Goal: Find contact information: Find contact information

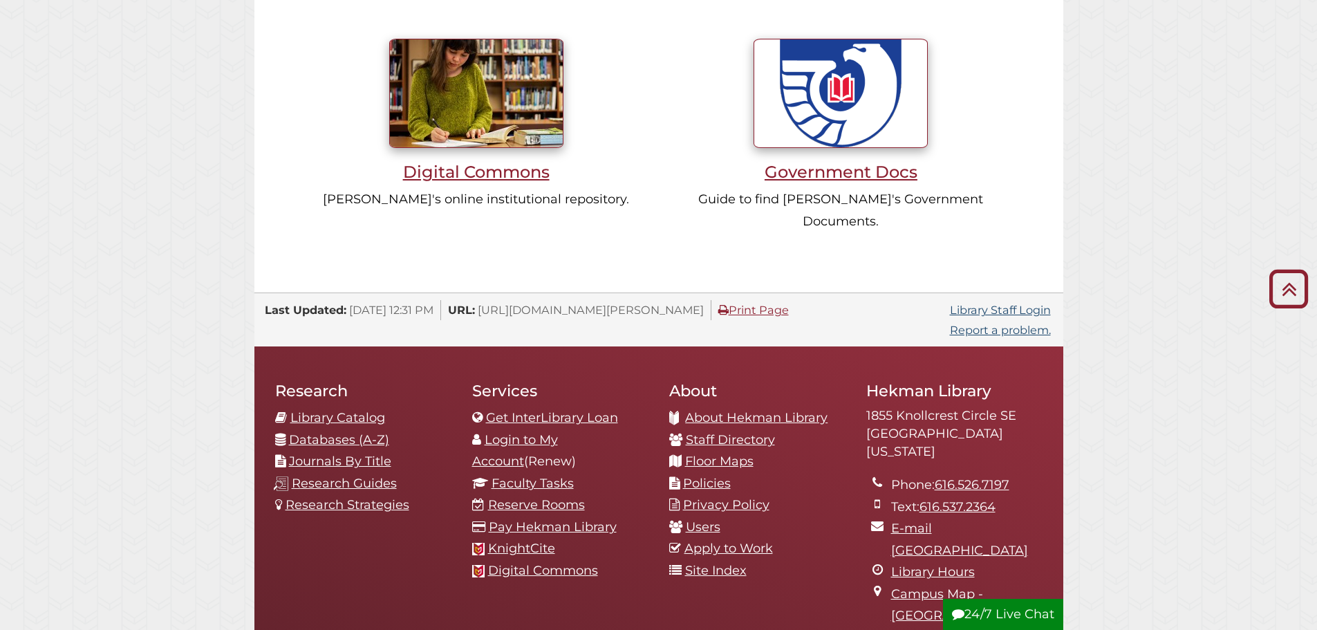
scroll to position [1314, 0]
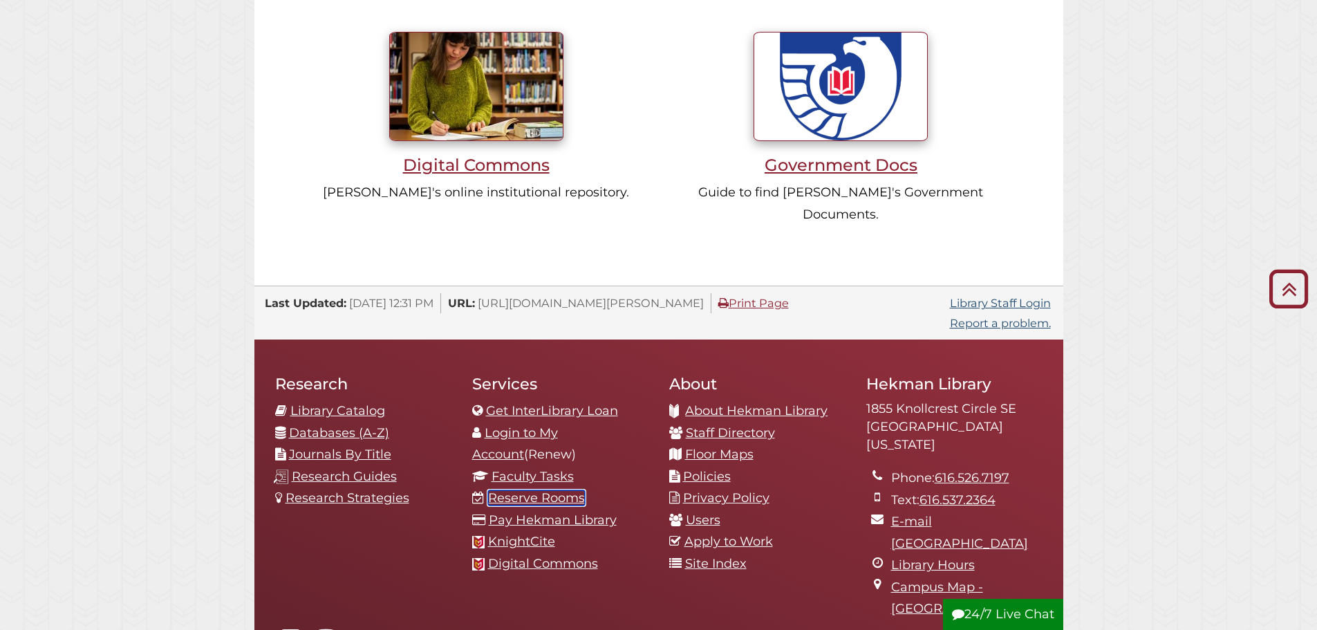
click at [570, 490] on link "Reserve Rooms" at bounding box center [536, 497] width 97 height 15
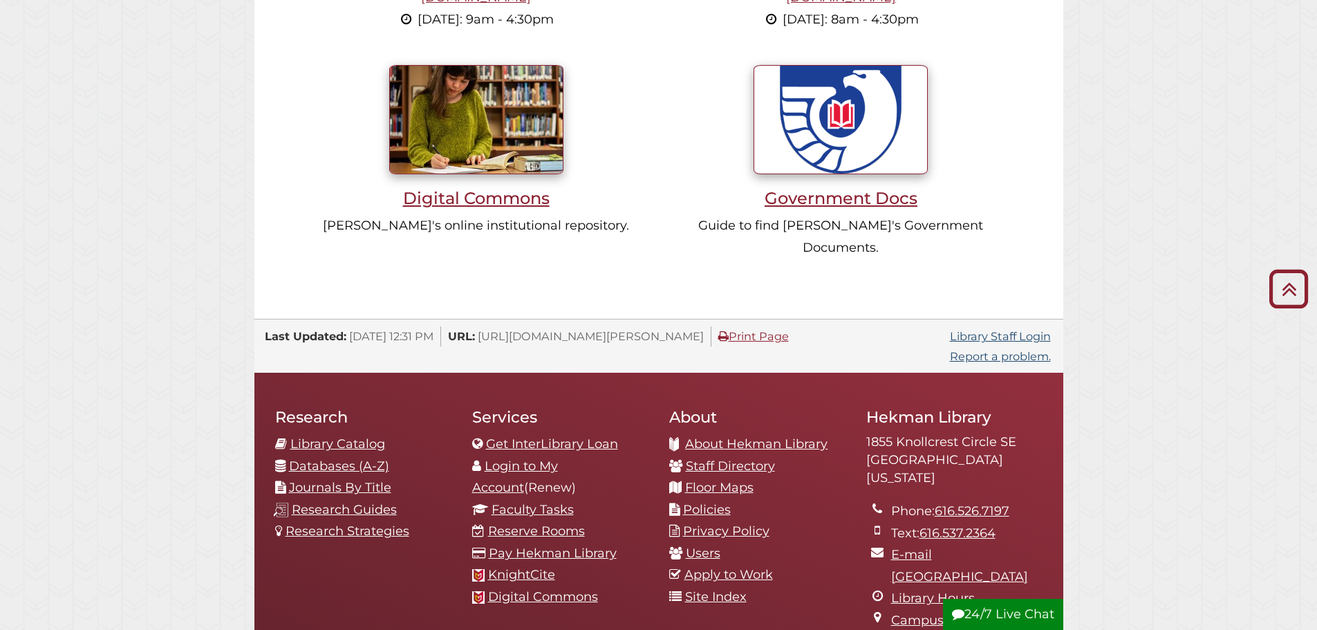
scroll to position [1446, 0]
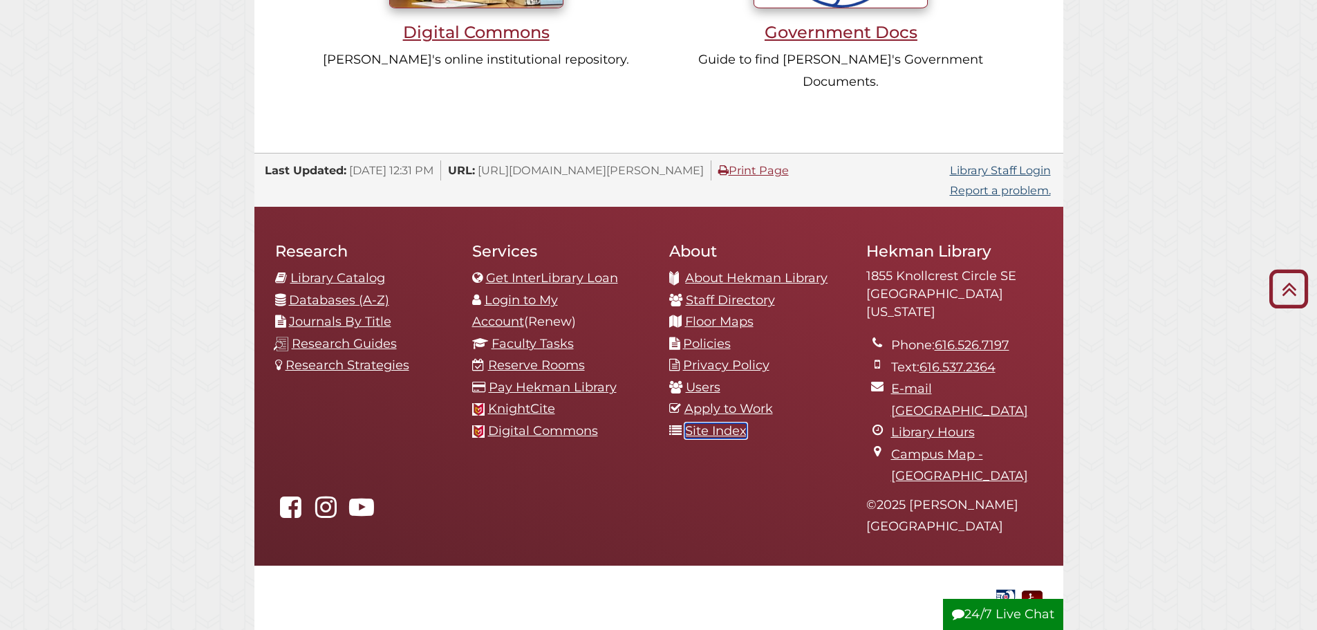
click at [715, 423] on link "Site Index" at bounding box center [716, 430] width 62 height 15
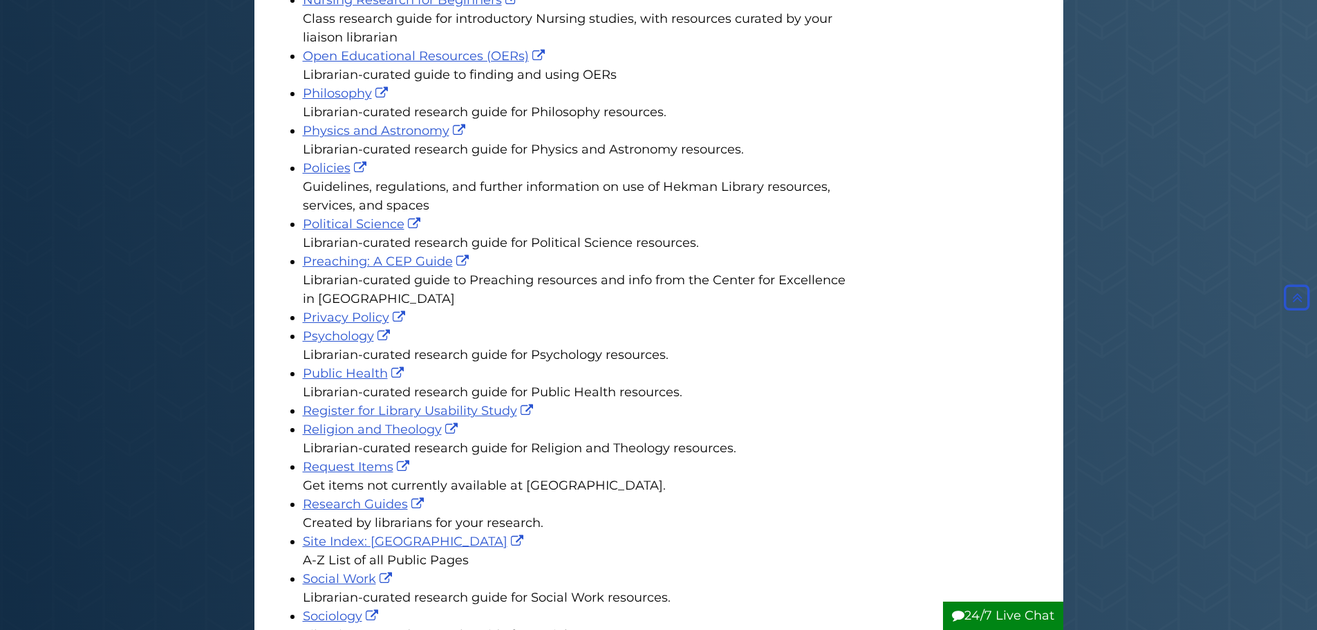
scroll to position [2558, 0]
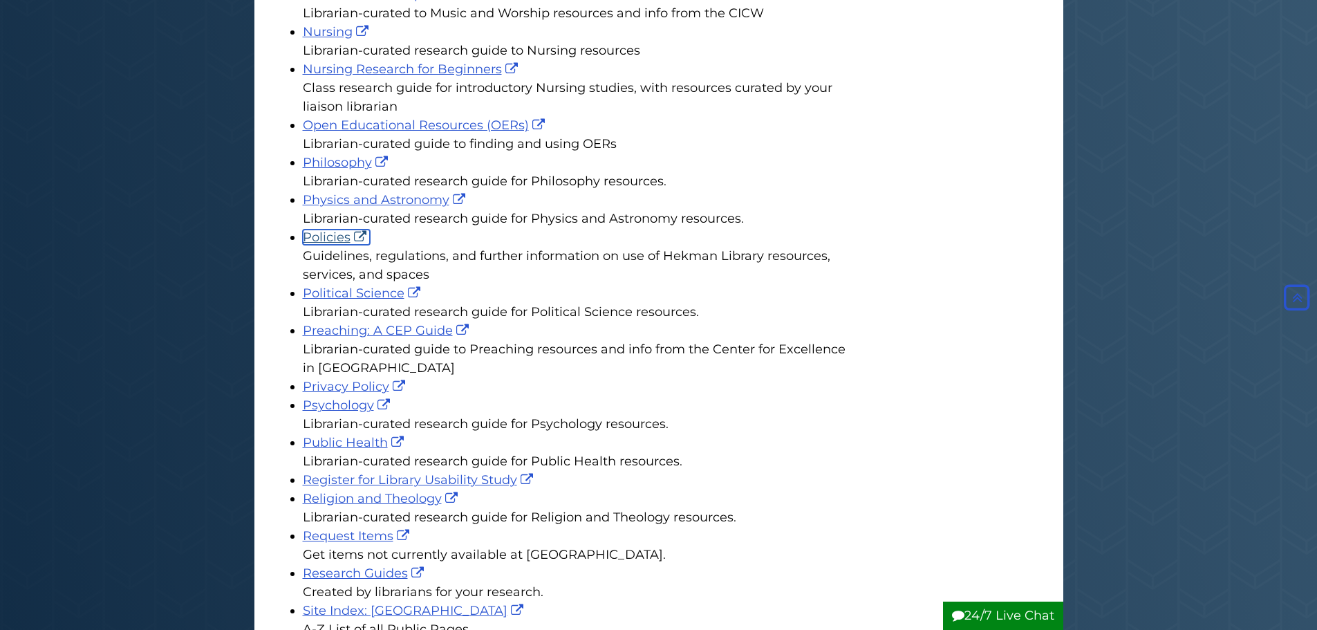
click at [330, 230] on link "Policies" at bounding box center [336, 237] width 67 height 15
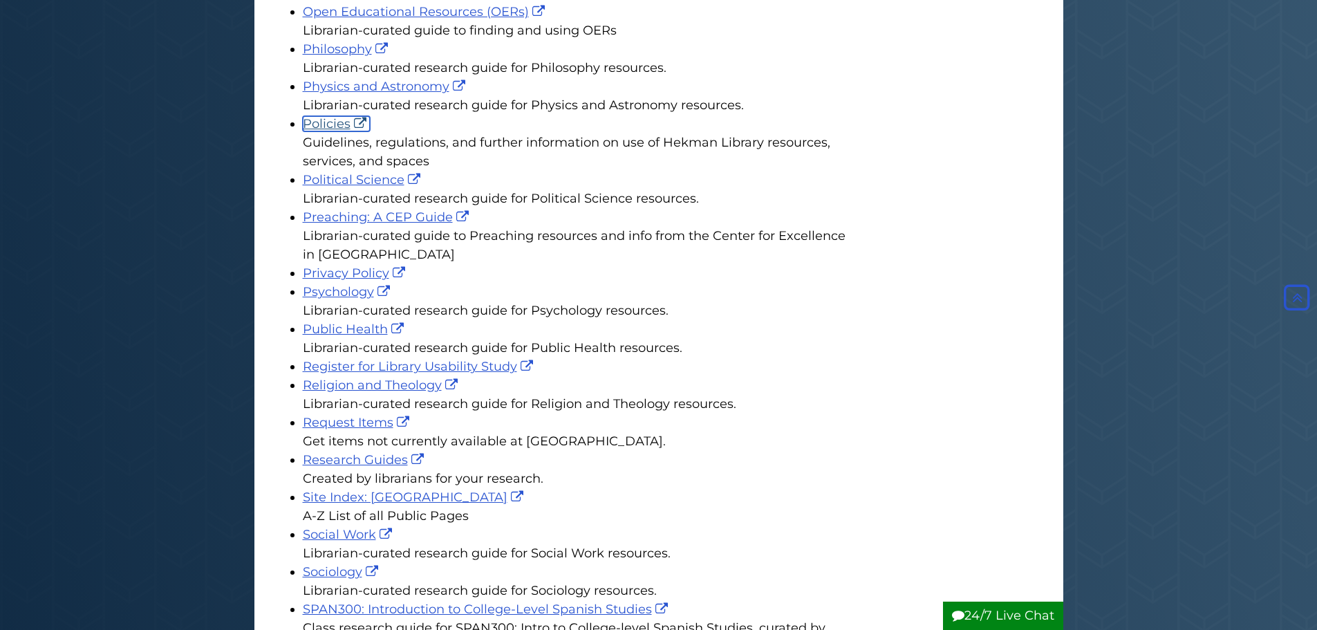
scroll to position [2696, 0]
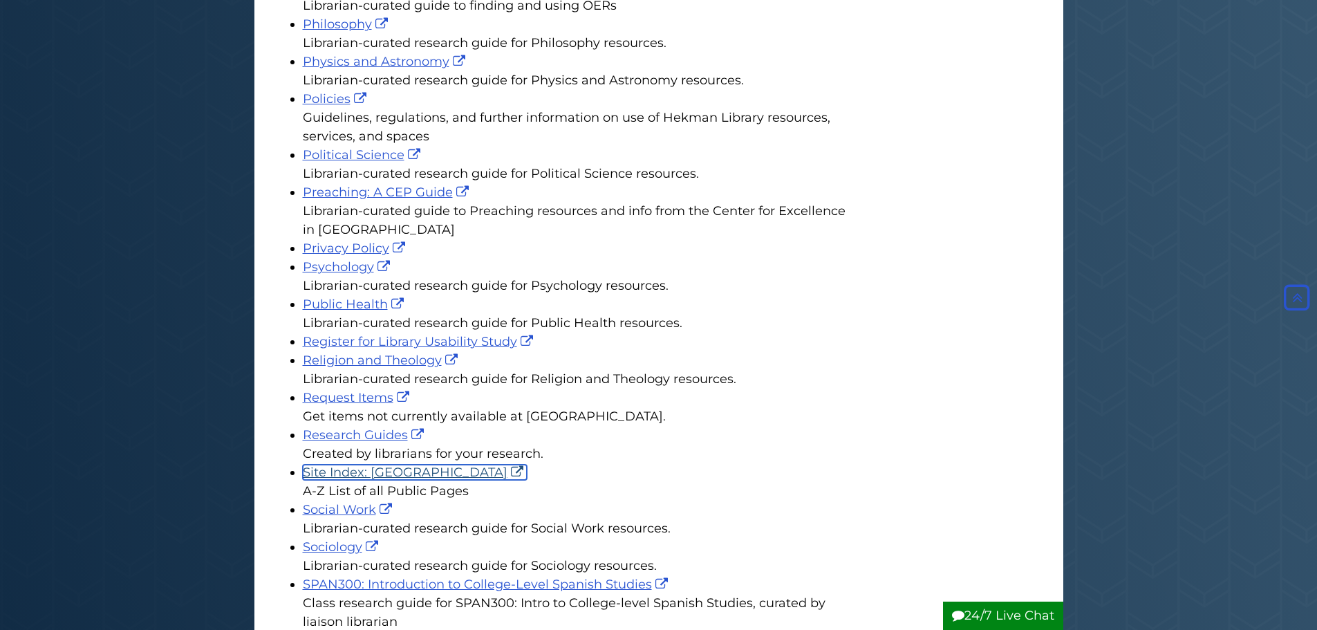
click at [432, 465] on link "Site Index: Hekman Library" at bounding box center [415, 472] width 224 height 15
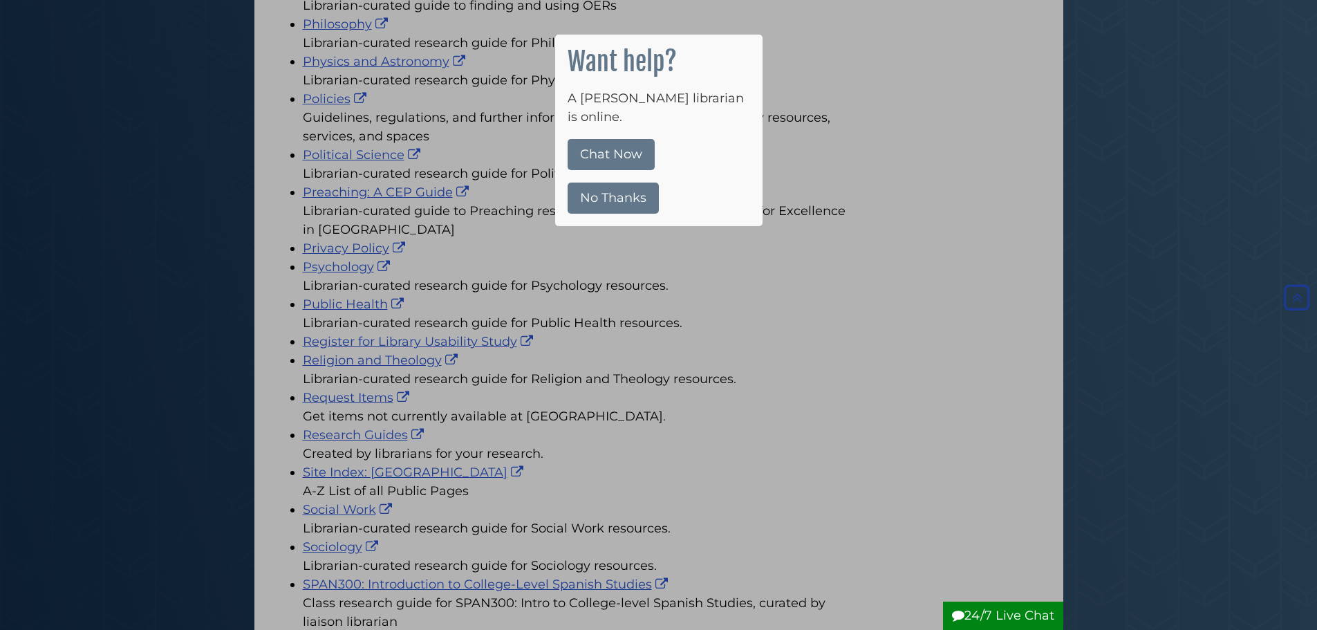
click at [633, 183] on button "No Thanks" at bounding box center [613, 198] width 91 height 31
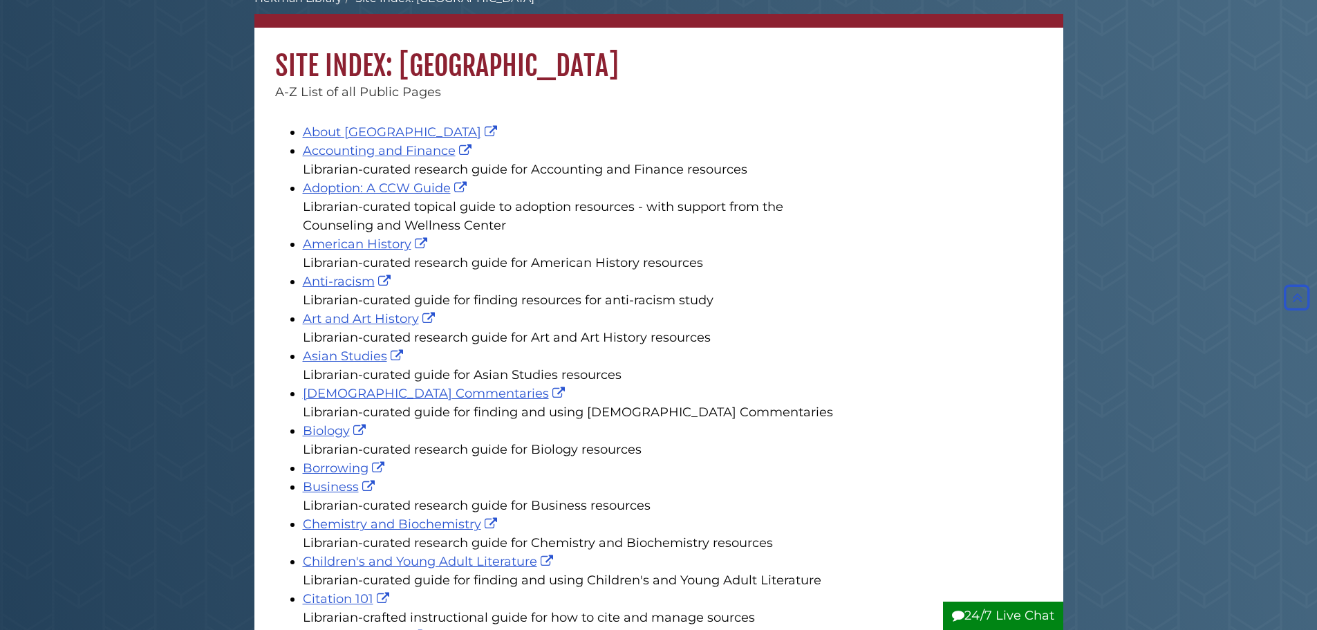
scroll to position [0, 0]
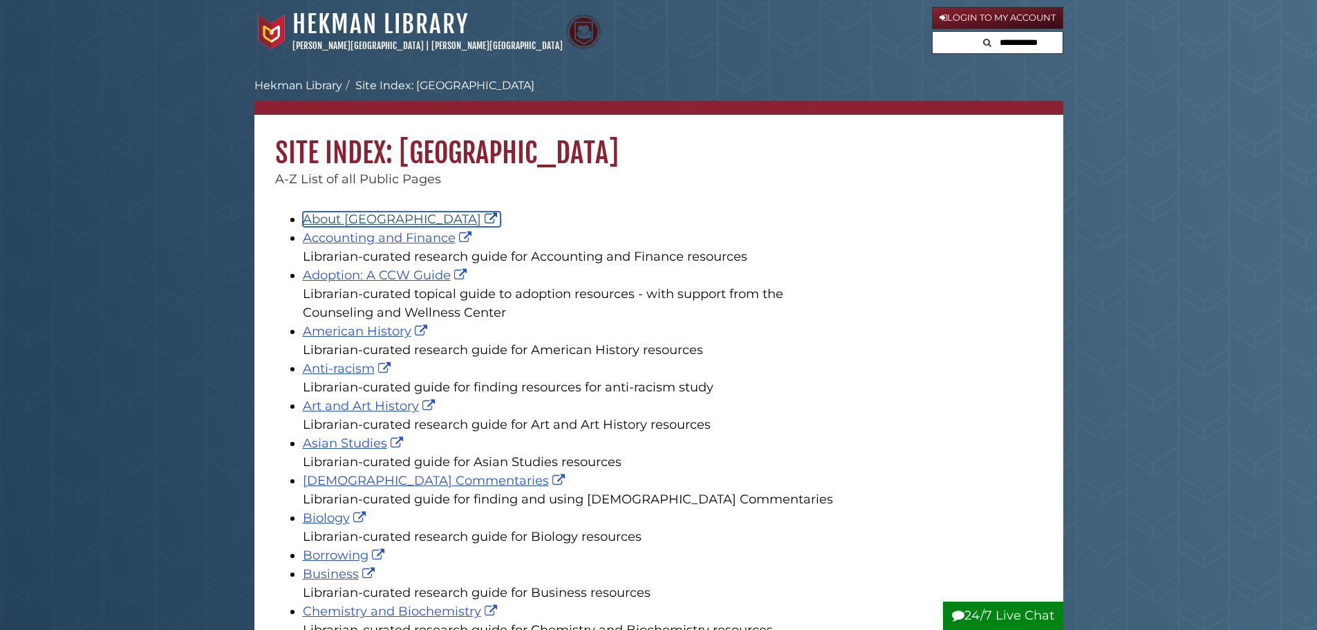
click at [394, 217] on link "About Hekman Library" at bounding box center [402, 219] width 198 height 15
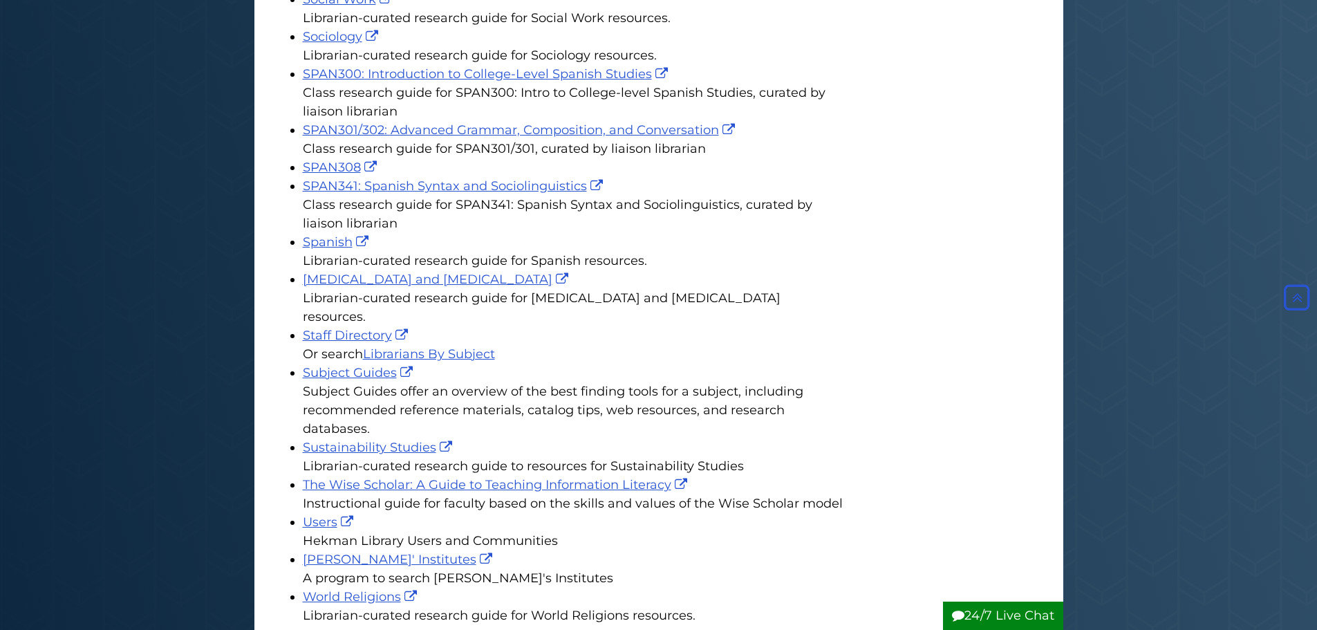
scroll to position [3741, 0]
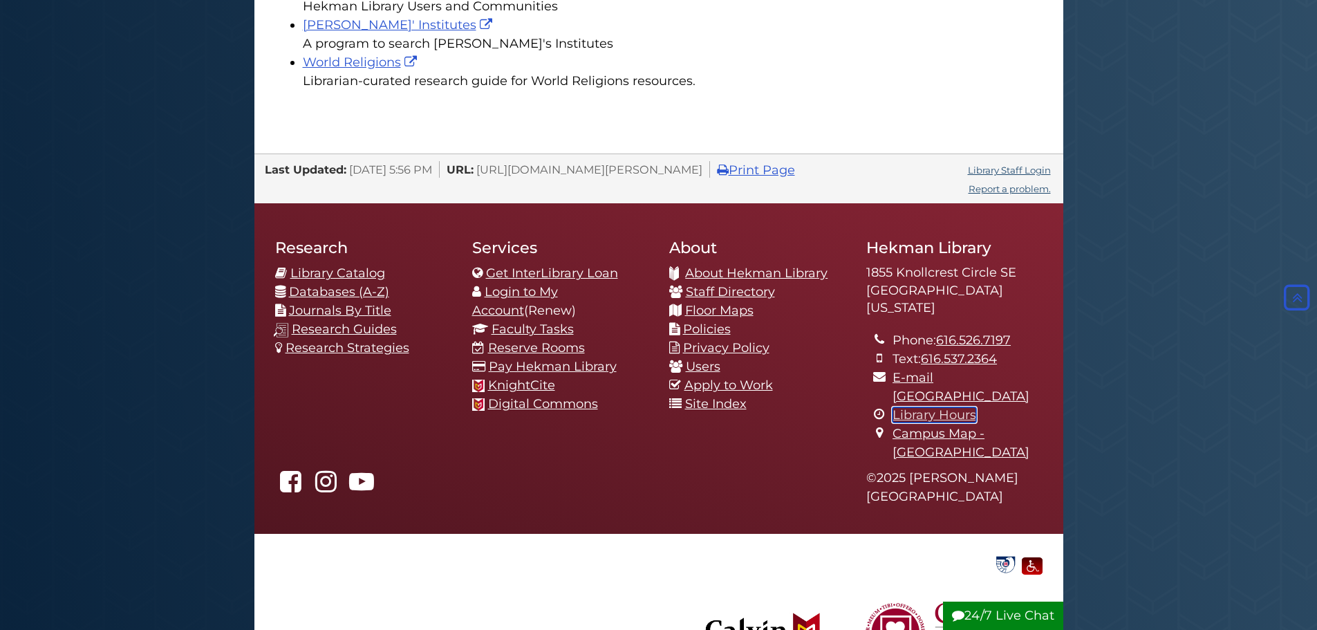
click at [943, 407] on link "Library Hours" at bounding box center [935, 414] width 84 height 15
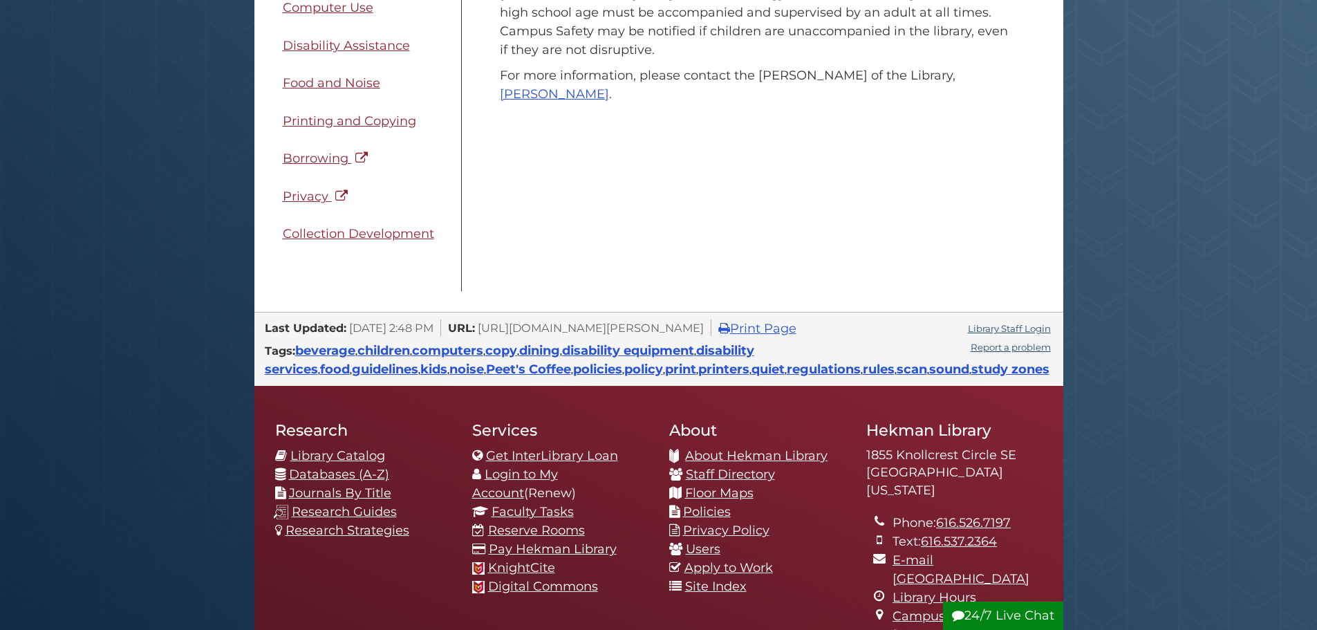
scroll to position [346, 0]
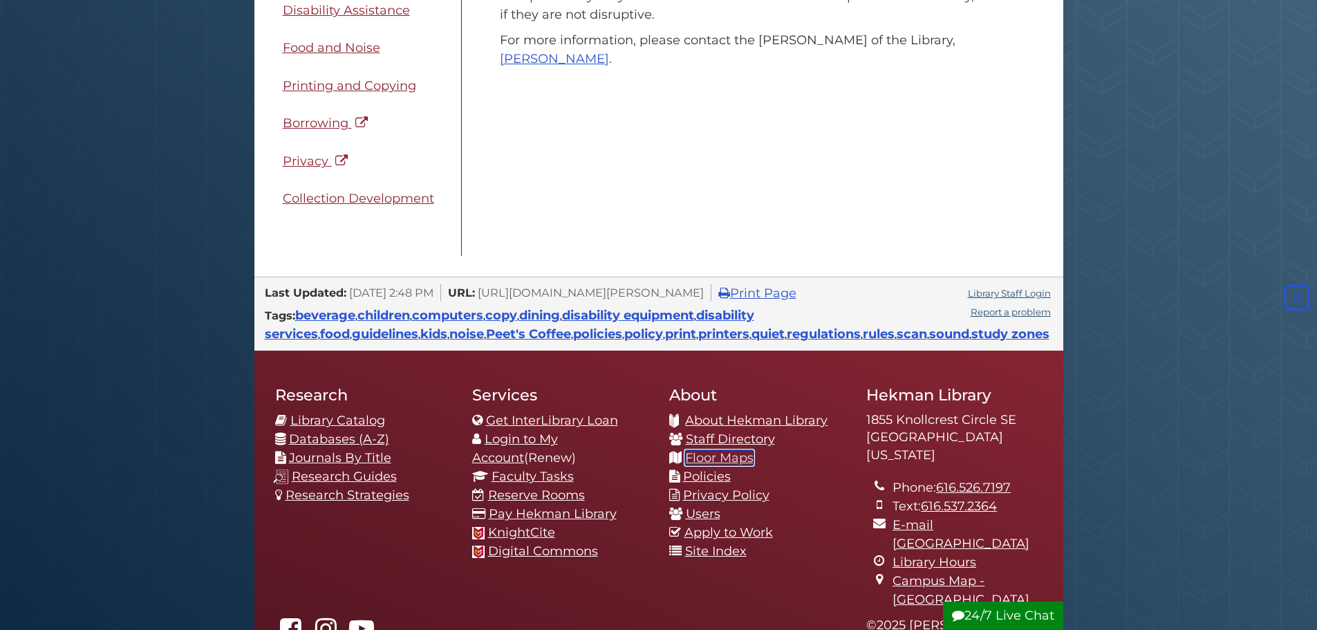
click at [735, 455] on link "Floor Maps" at bounding box center [719, 457] width 68 height 15
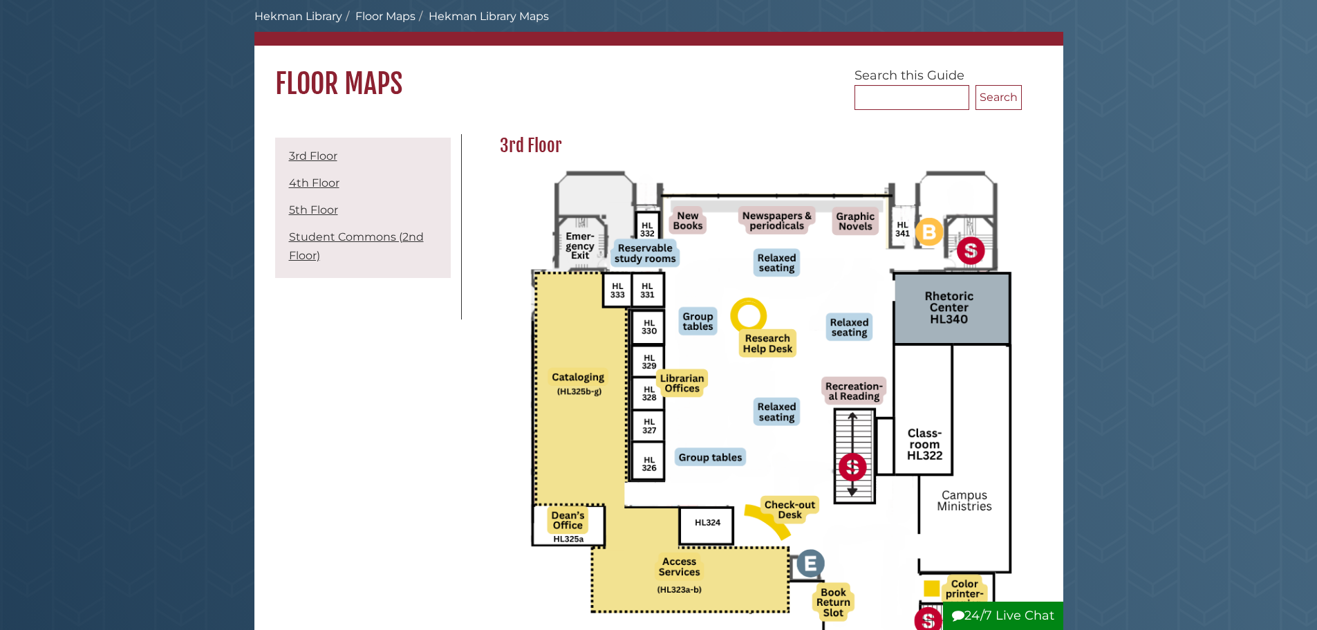
scroll to position [138, 0]
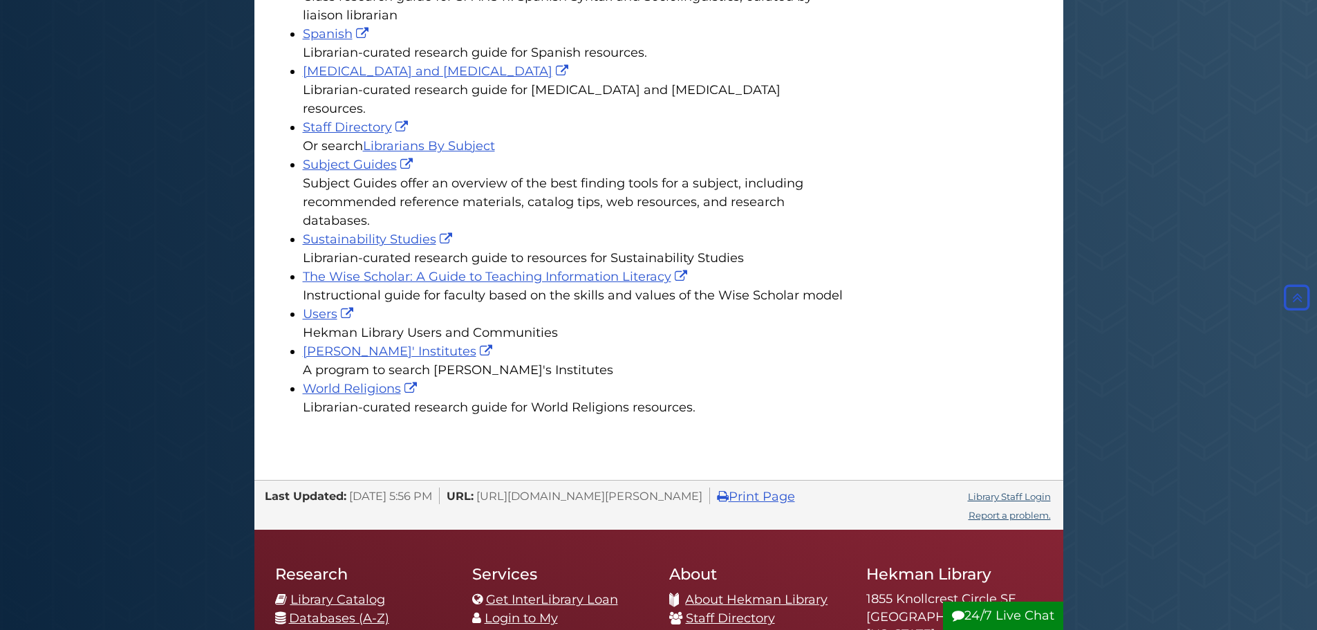
scroll to position [3391, 0]
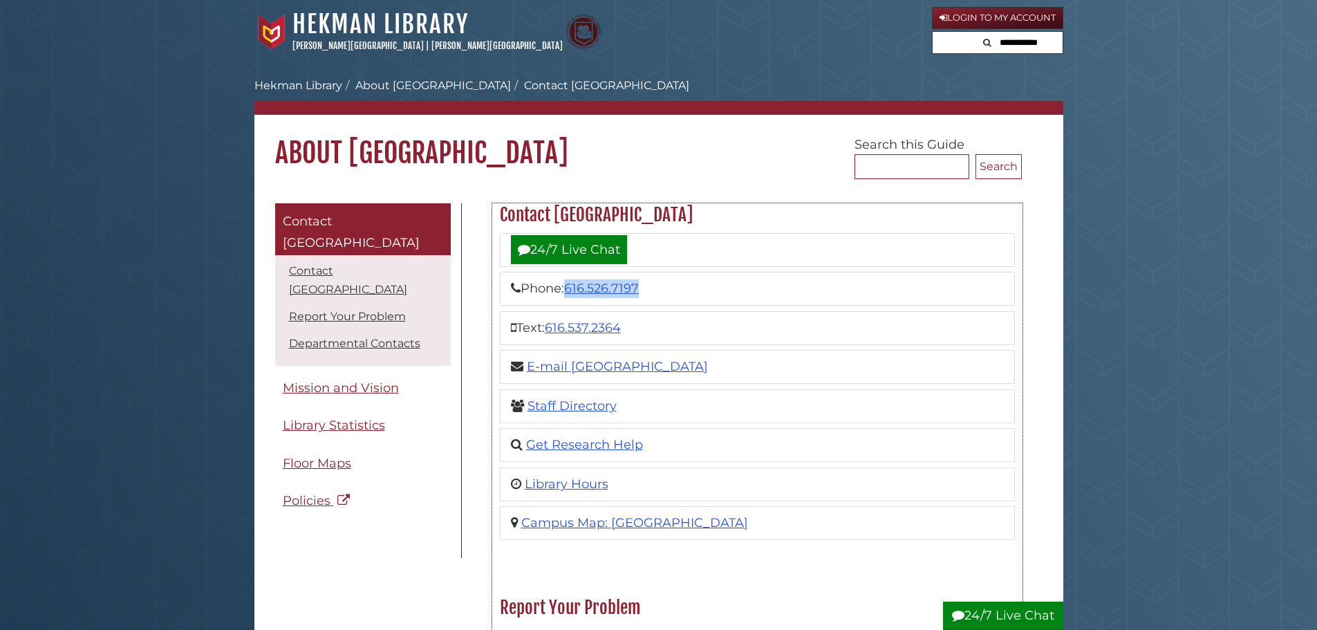
drag, startPoint x: 658, startPoint y: 290, endPoint x: 570, endPoint y: 295, distance: 88.7
click at [570, 295] on li "Phone: 616.526.7197" at bounding box center [757, 289] width 515 height 34
copy link "616.526.7197"
